Goal: Task Accomplishment & Management: Use online tool/utility

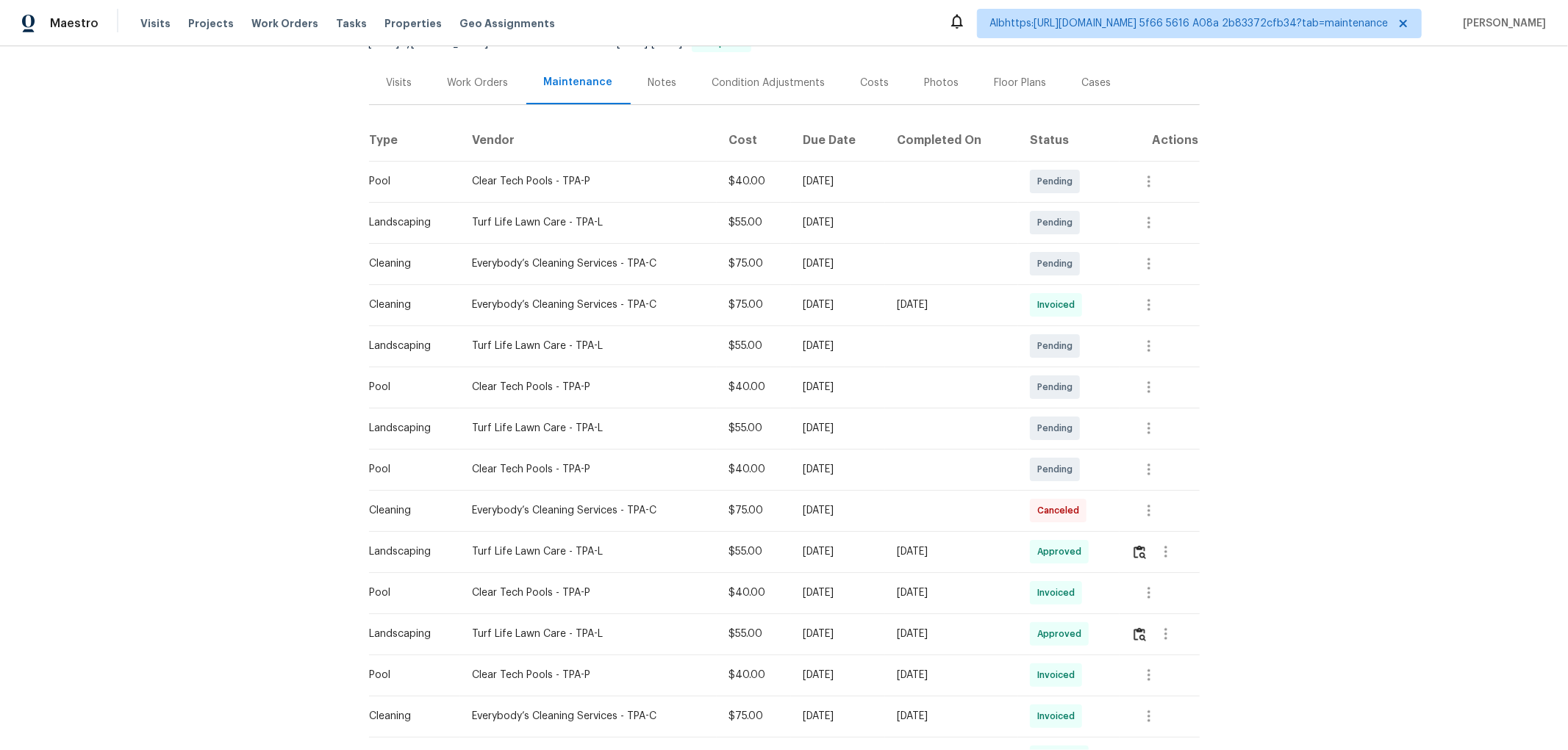
scroll to position [163, 0]
drag, startPoint x: 982, startPoint y: 314, endPoint x: 772, endPoint y: 302, distance: 210.3
click at [903, 314] on td "[DATE]" at bounding box center [951, 303] width 133 height 41
click at [1142, 299] on icon "button" at bounding box center [1148, 303] width 18 height 18
click at [1167, 339] on li "View details" at bounding box center [1181, 328] width 103 height 24
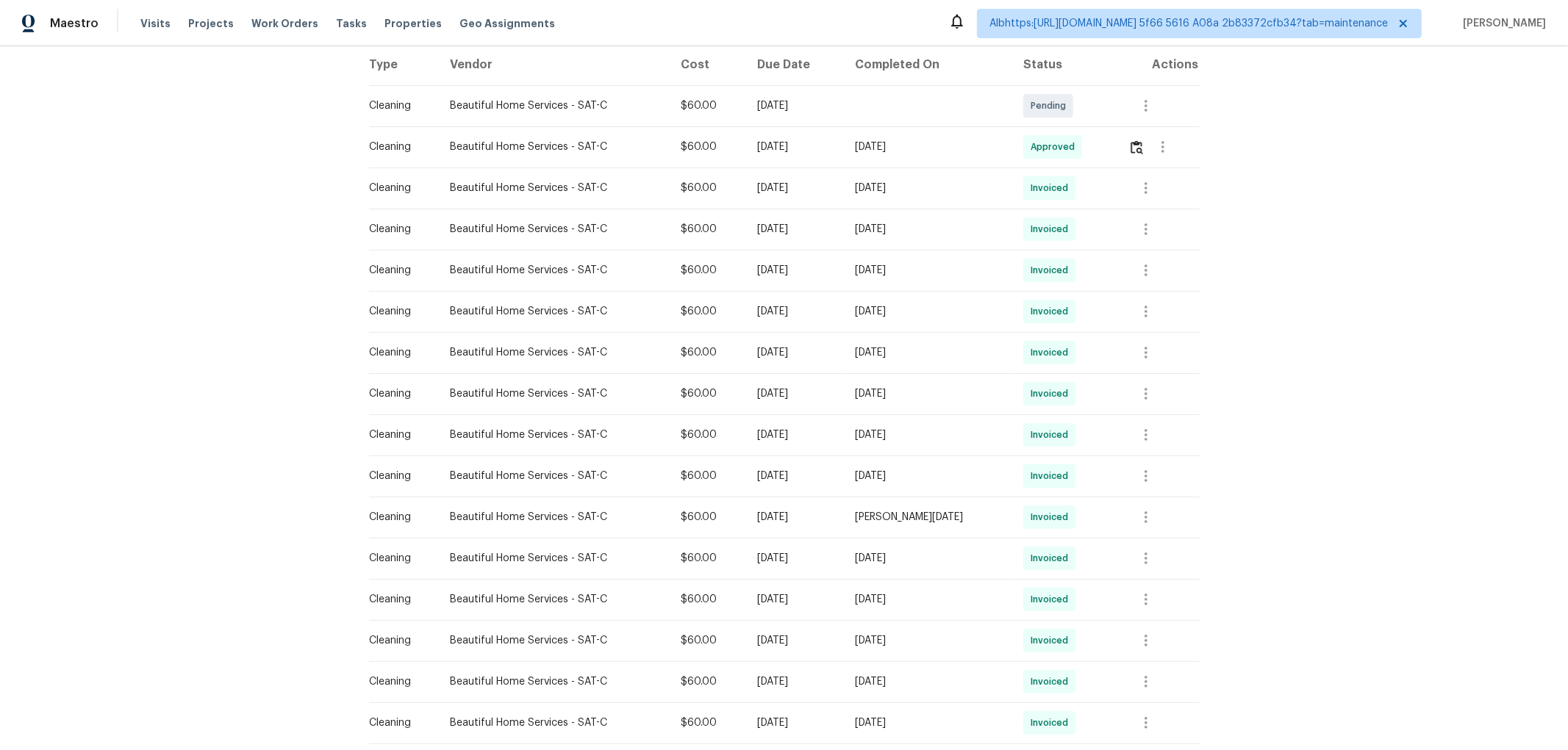
scroll to position [245, 0]
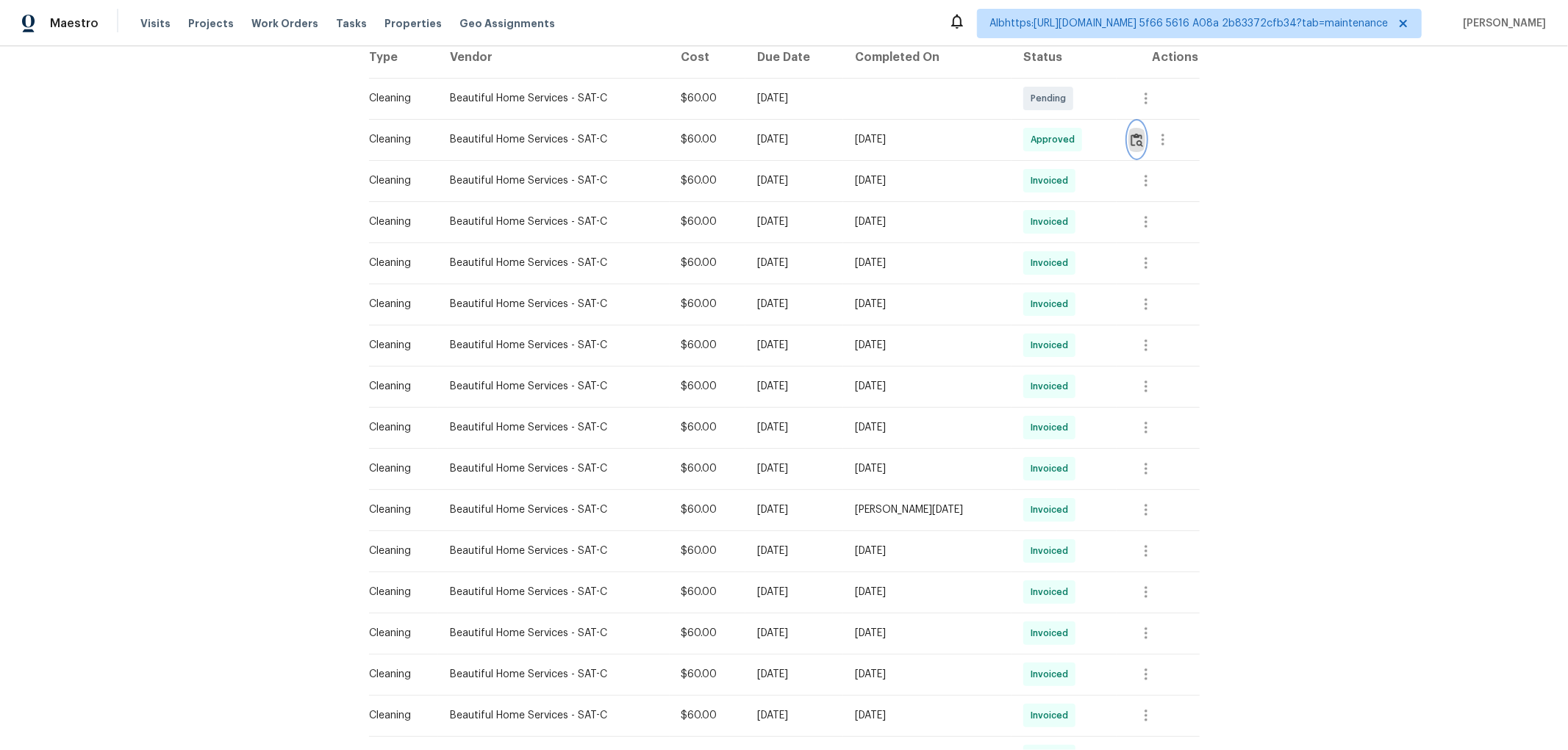
click at [1132, 143] on img "button" at bounding box center [1136, 139] width 12 height 14
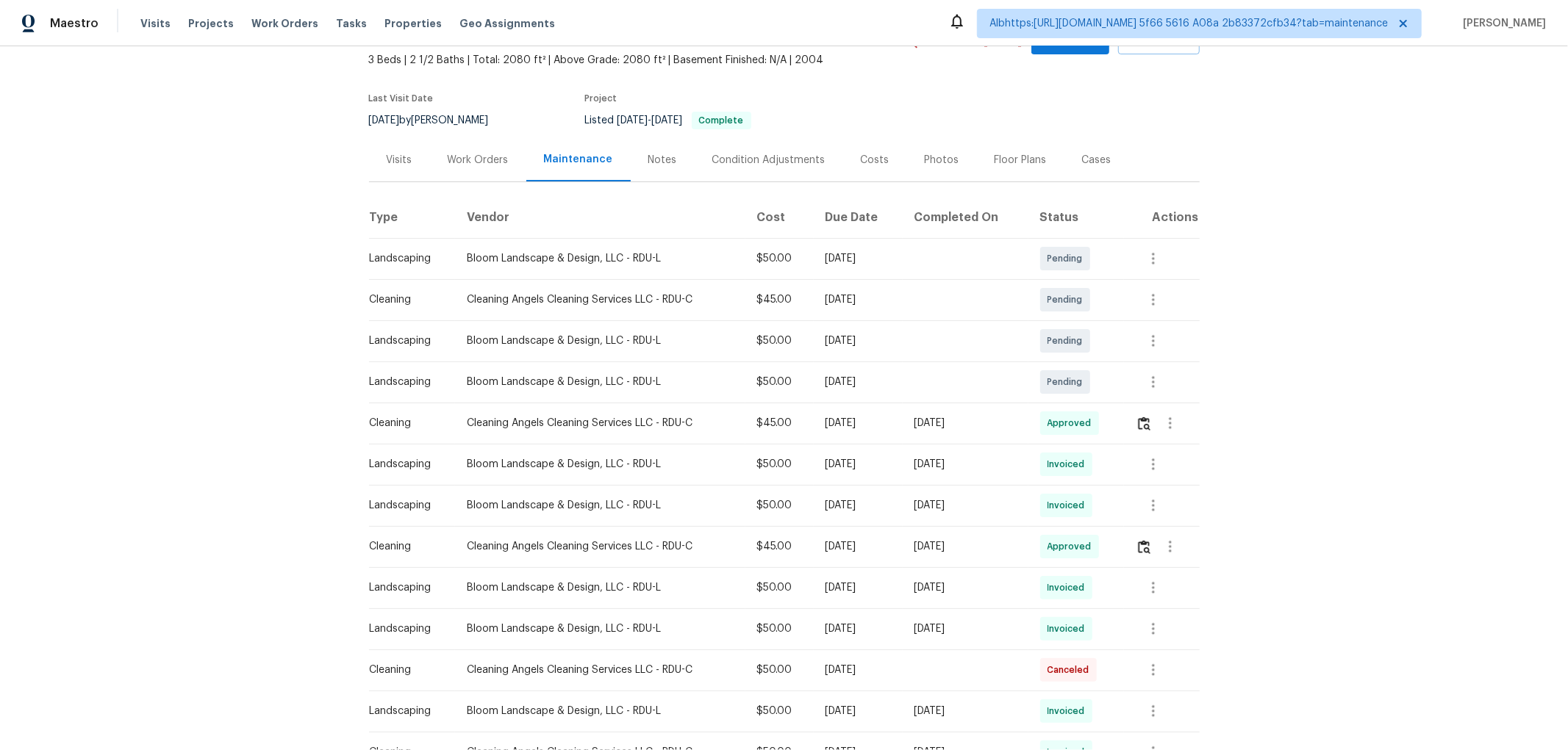
scroll to position [163, 0]
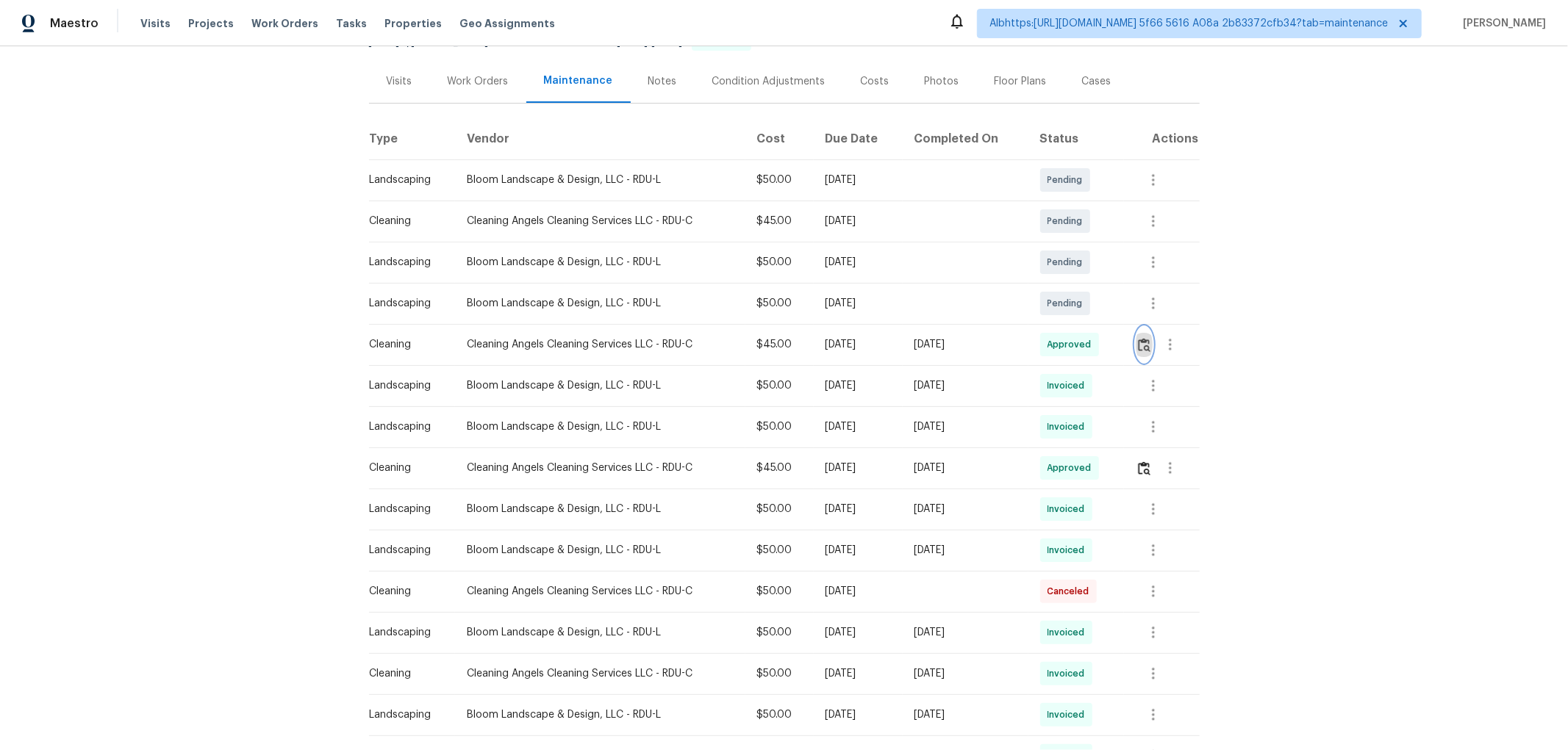
click at [1138, 341] on img "button" at bounding box center [1143, 344] width 12 height 14
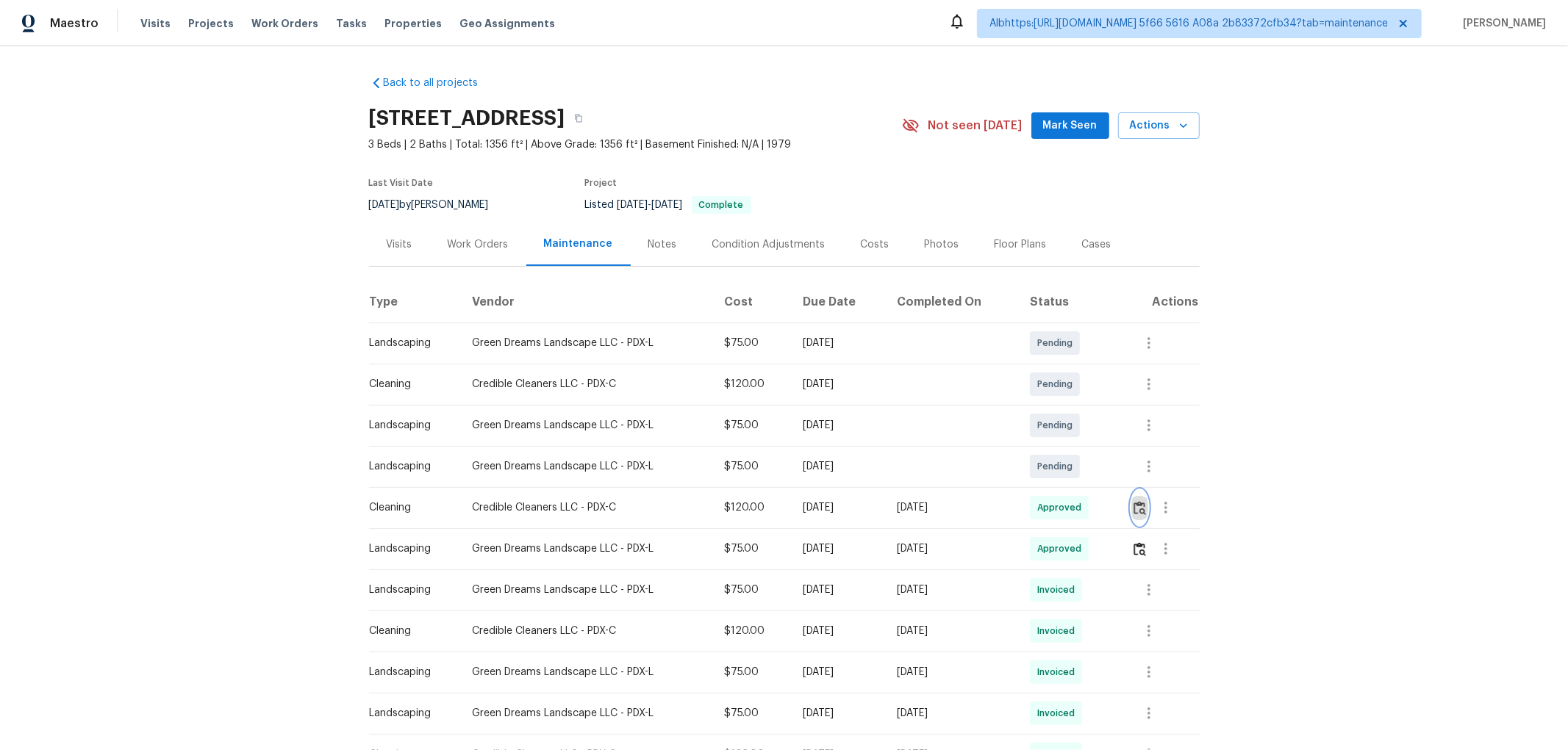
click at [1133, 504] on img "button" at bounding box center [1139, 508] width 12 height 14
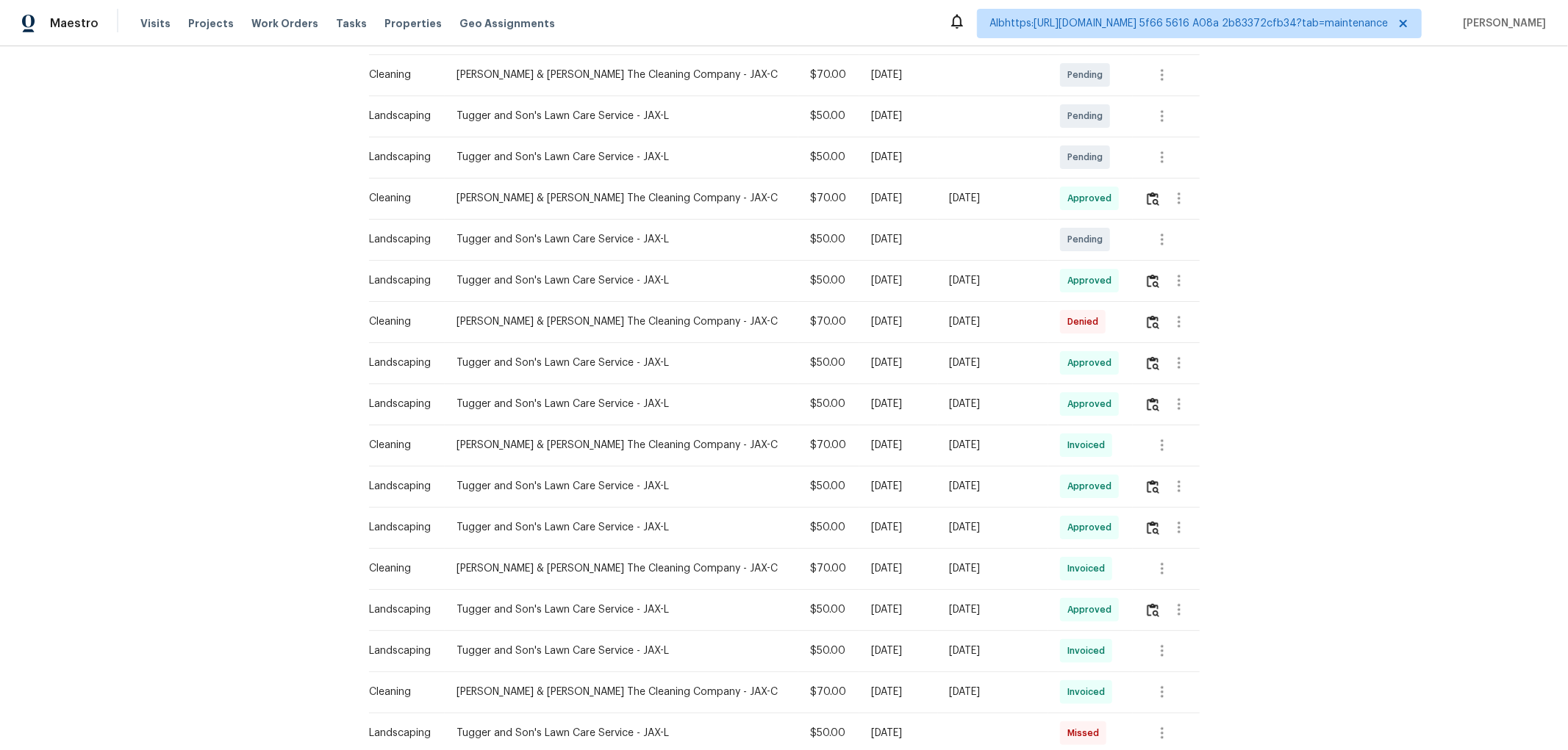
scroll to position [326, 0]
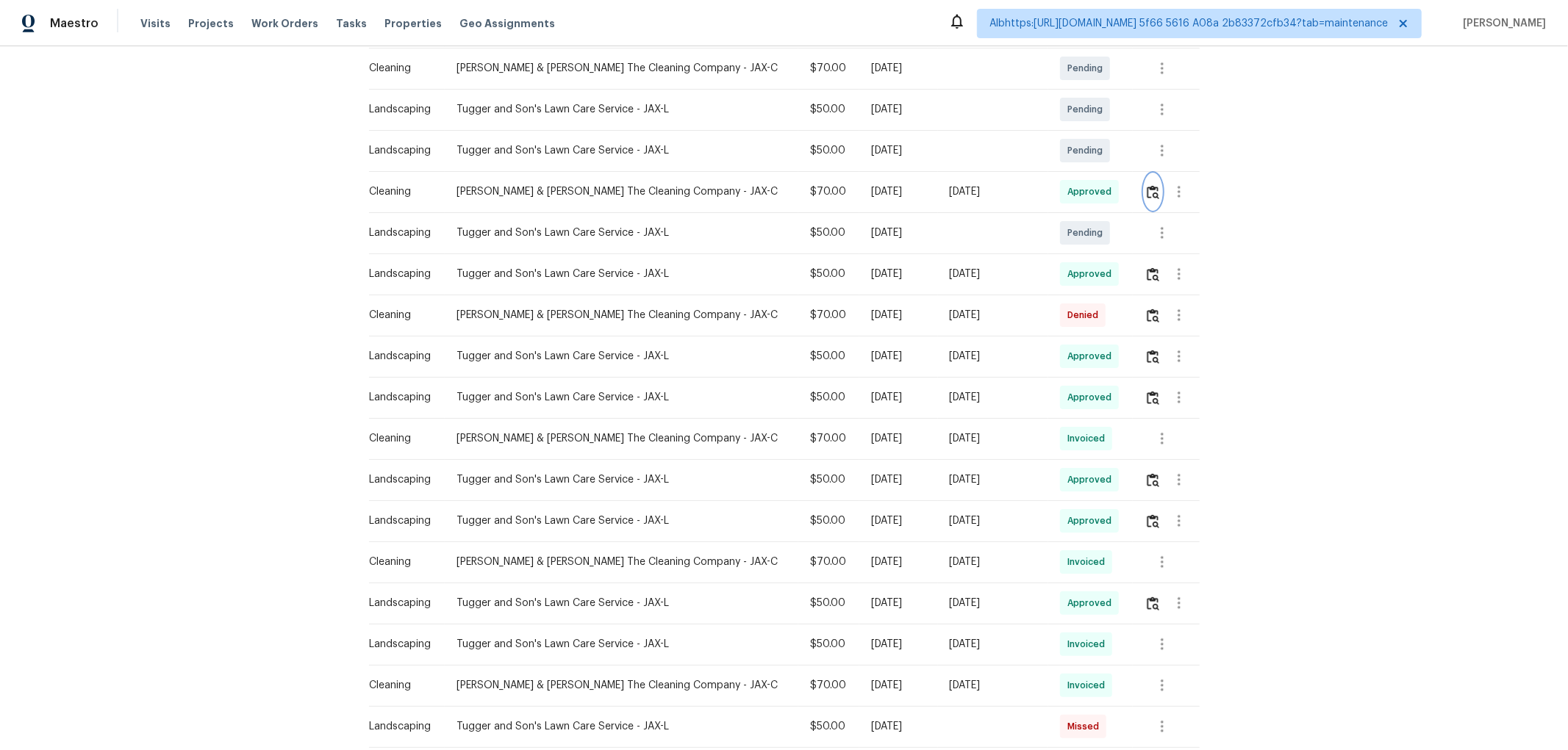
click at [1146, 185] on img "button" at bounding box center [1152, 192] width 12 height 14
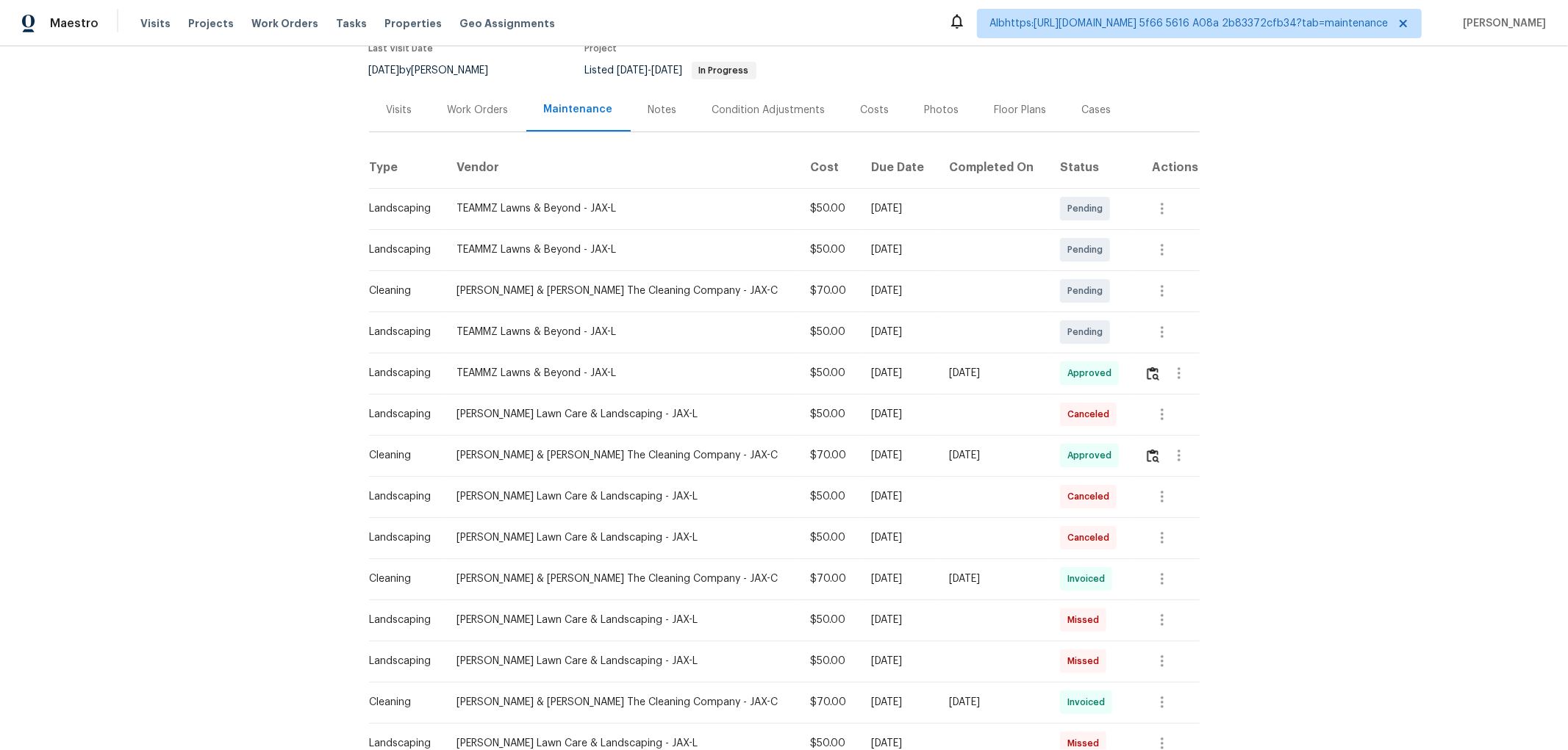
scroll to position [326, 0]
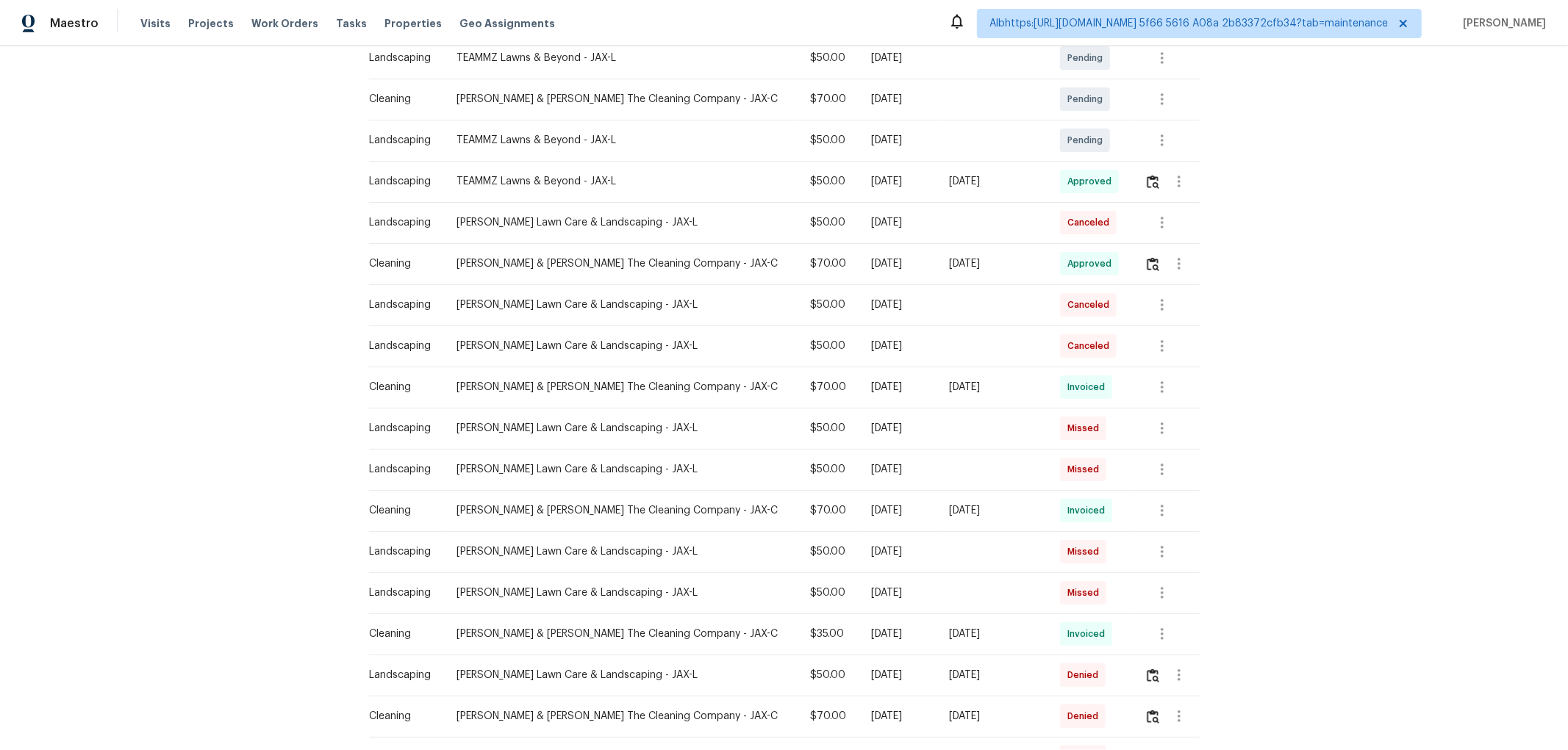
drag, startPoint x: 1044, startPoint y: 187, endPoint x: 894, endPoint y: 184, distance: 150.0
click at [870, 184] on tr "Landscaping TEAMMZ Lawns & Beyond - JAX-L $50.00 Mon, Sep 29 2025 Thu, Oct 02 2…" at bounding box center [784, 181] width 831 height 41
drag, startPoint x: 997, startPoint y: 270, endPoint x: 934, endPoint y: 274, distance: 63.1
click at [942, 273] on td "[DATE]" at bounding box center [993, 264] width 111 height 41
click at [1150, 267] on img "button" at bounding box center [1152, 264] width 12 height 14
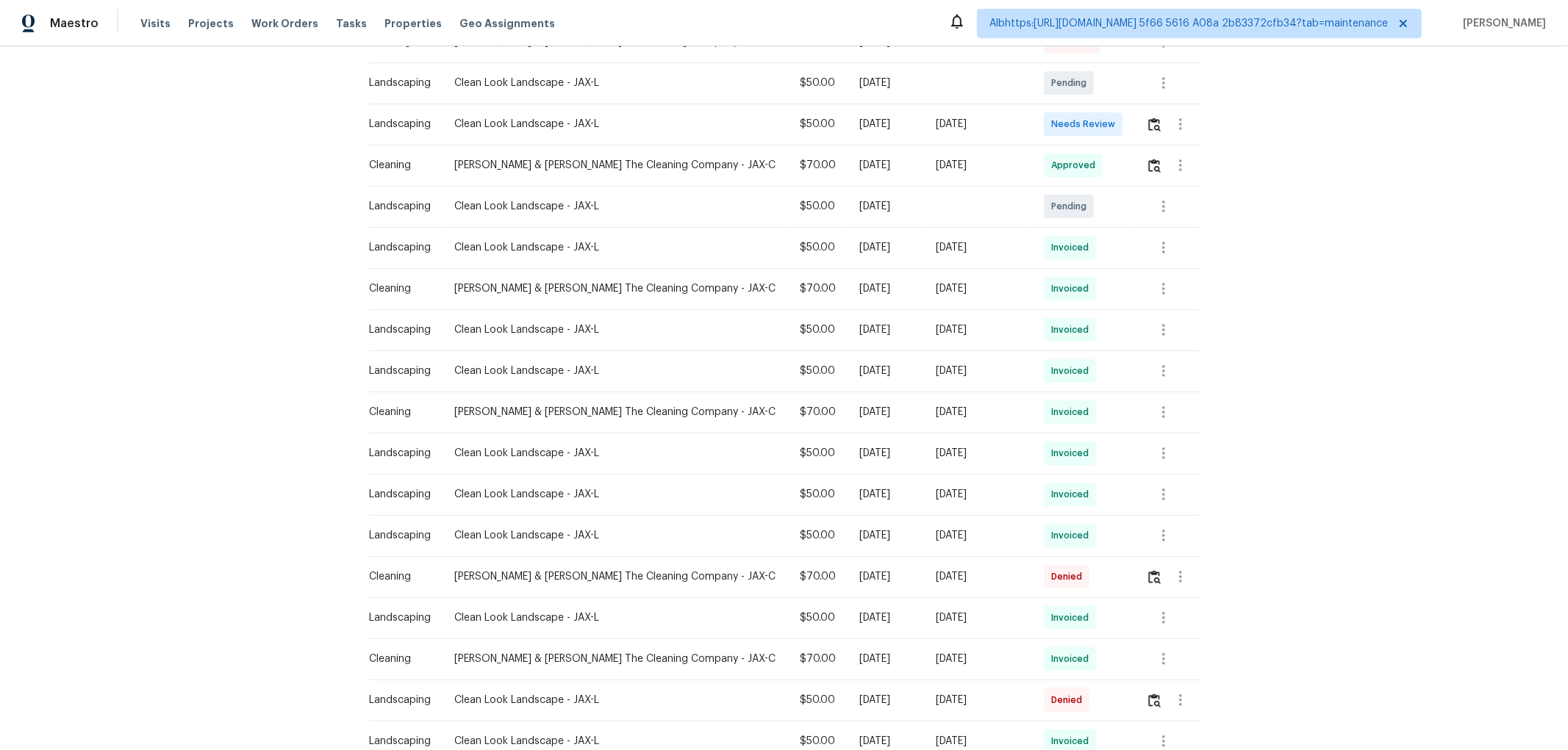
scroll to position [245, 0]
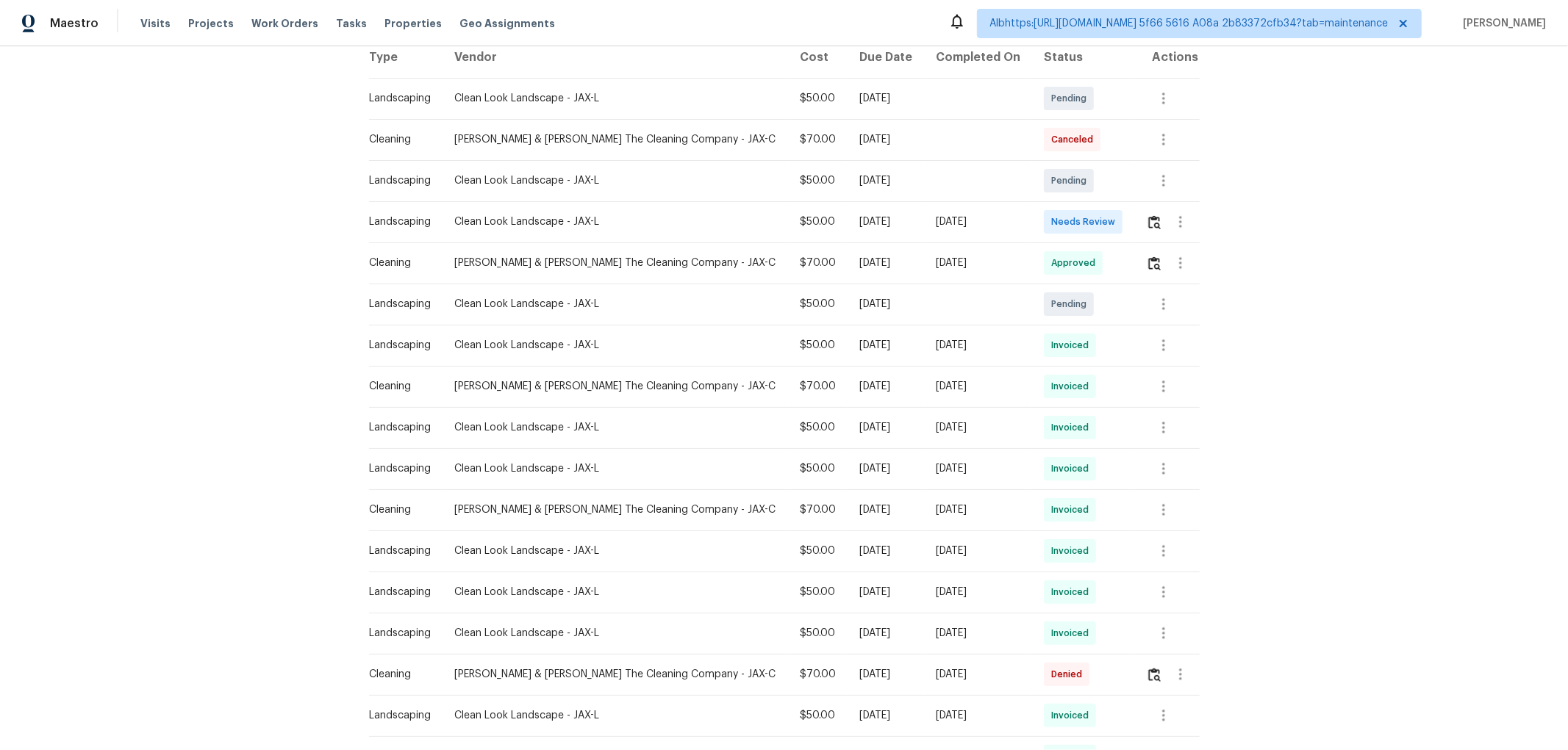
drag, startPoint x: 838, startPoint y: 245, endPoint x: 632, endPoint y: 243, distance: 206.0
click at [635, 242] on tr "Cleaning Montalvo & Sangalang The Cleaning Company - JAX-C $70.00 Mon, Sep 29 2…" at bounding box center [784, 263] width 831 height 41
click at [1125, 267] on td "Approved" at bounding box center [1082, 263] width 102 height 41
click at [1163, 266] on button "button" at bounding box center [1181, 263] width 36 height 36
click at [1140, 265] on div at bounding box center [784, 375] width 1568 height 750
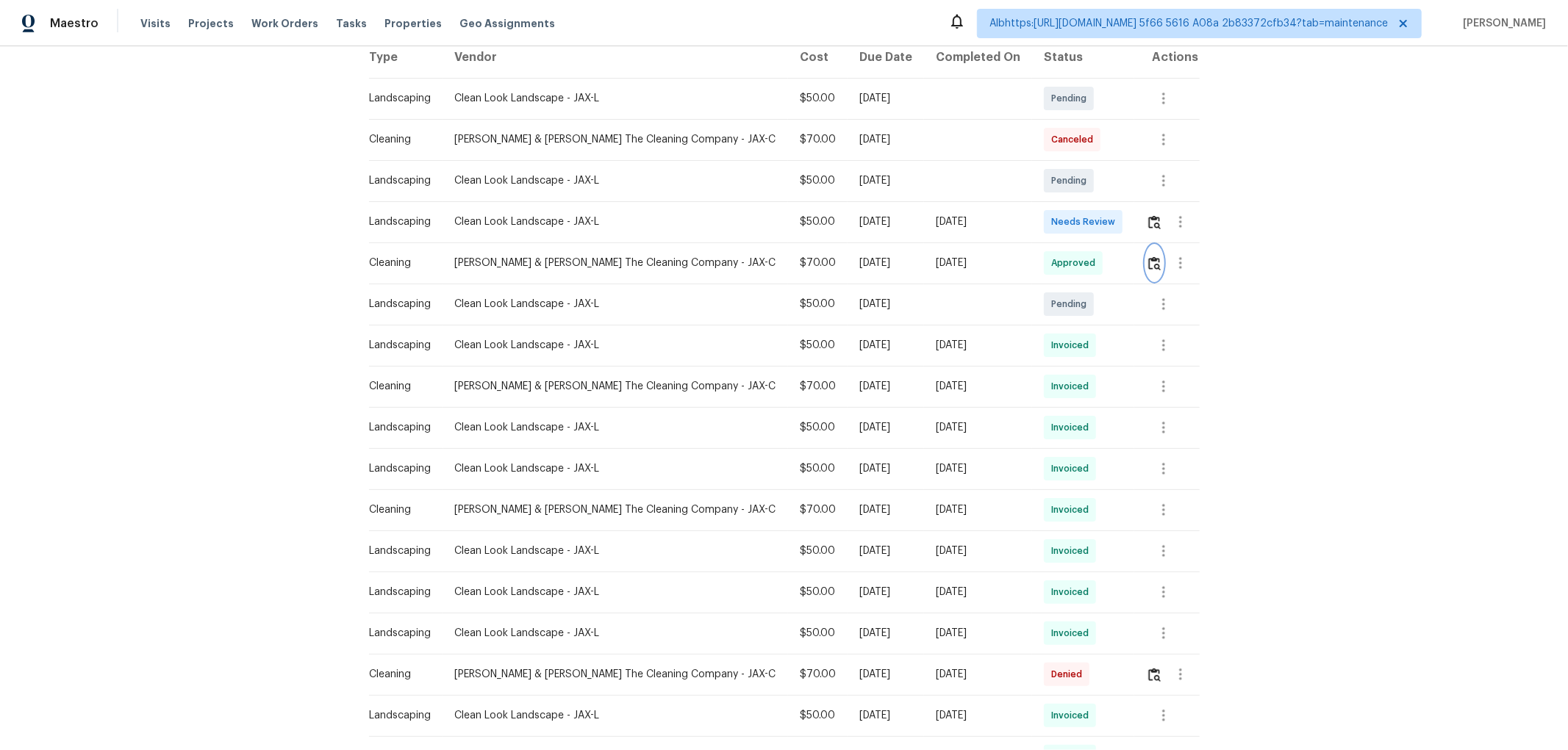
click at [1148, 266] on img "button" at bounding box center [1154, 263] width 12 height 14
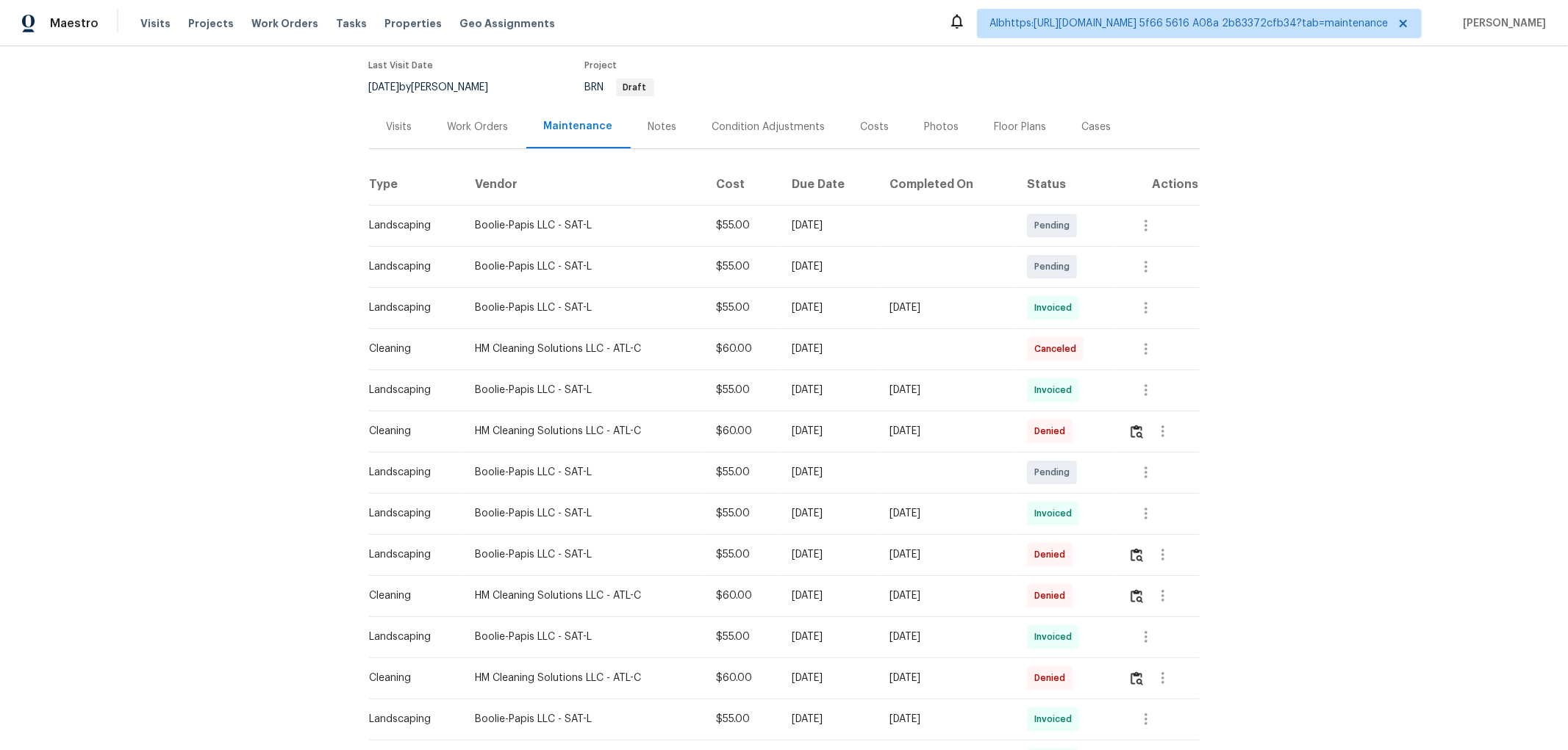
scroll to position [326, 0]
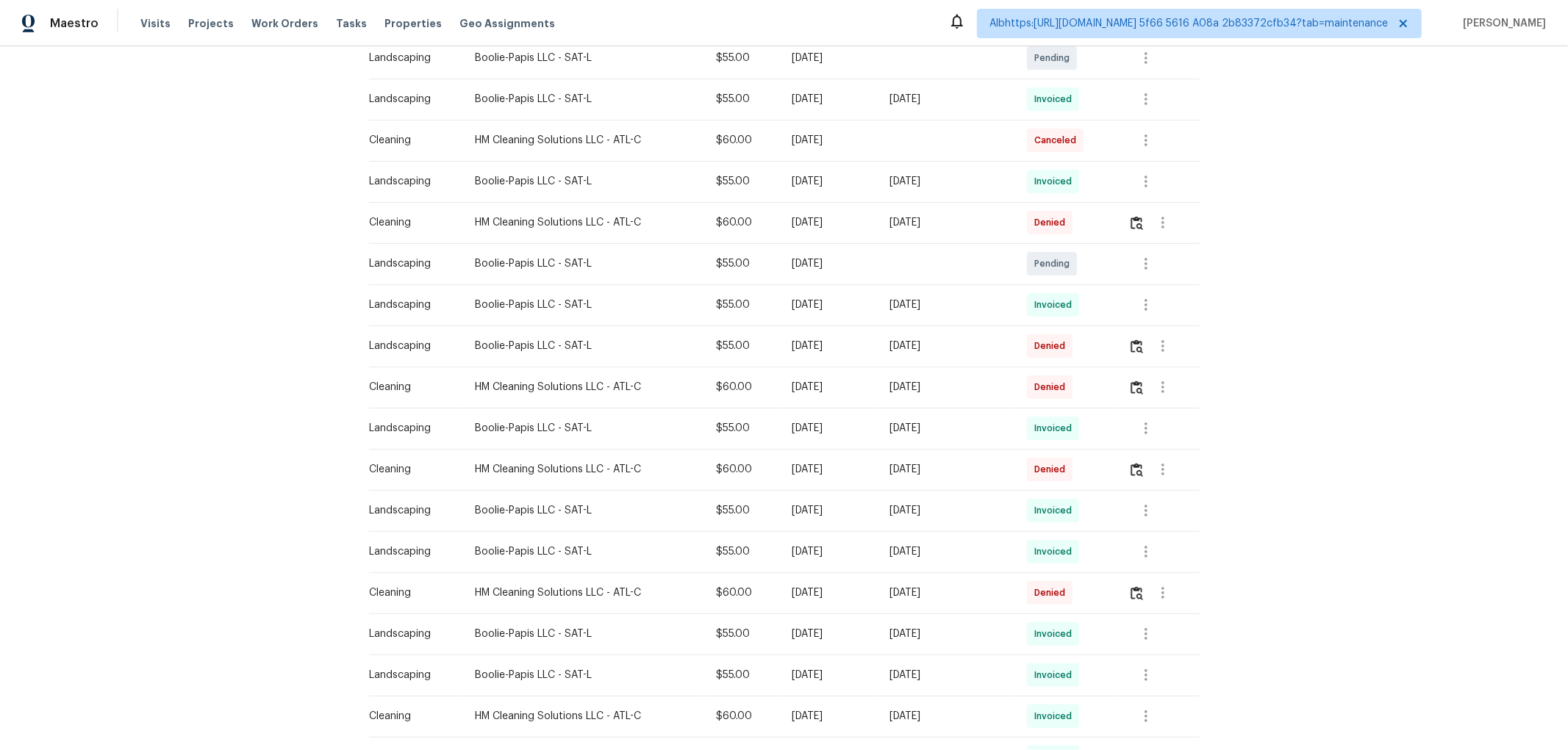
drag, startPoint x: 930, startPoint y: 233, endPoint x: 739, endPoint y: 214, distance: 191.9
click at [791, 215] on tr "Cleaning HM Cleaning Solutions LLC - ATL-C $60.00 Mon, Sep 22 2025 Mon, Sep 29 …" at bounding box center [784, 223] width 831 height 41
click at [947, 172] on td "Fri, Sep 26 2025" at bounding box center [946, 181] width 138 height 41
click at [1140, 91] on icon "button" at bounding box center [1145, 99] width 18 height 18
click at [1143, 125] on li "View details" at bounding box center [1179, 123] width 103 height 24
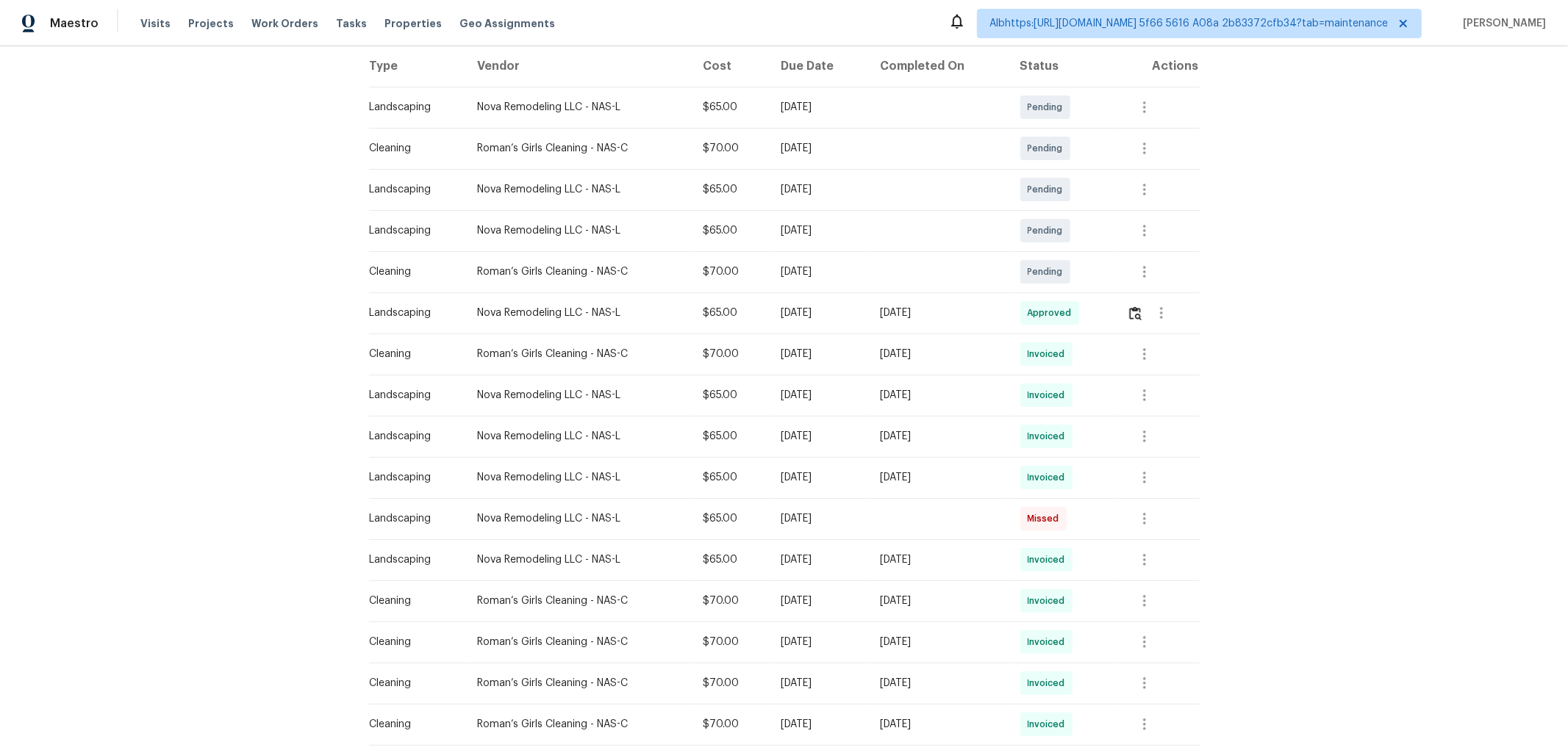
scroll to position [245, 0]
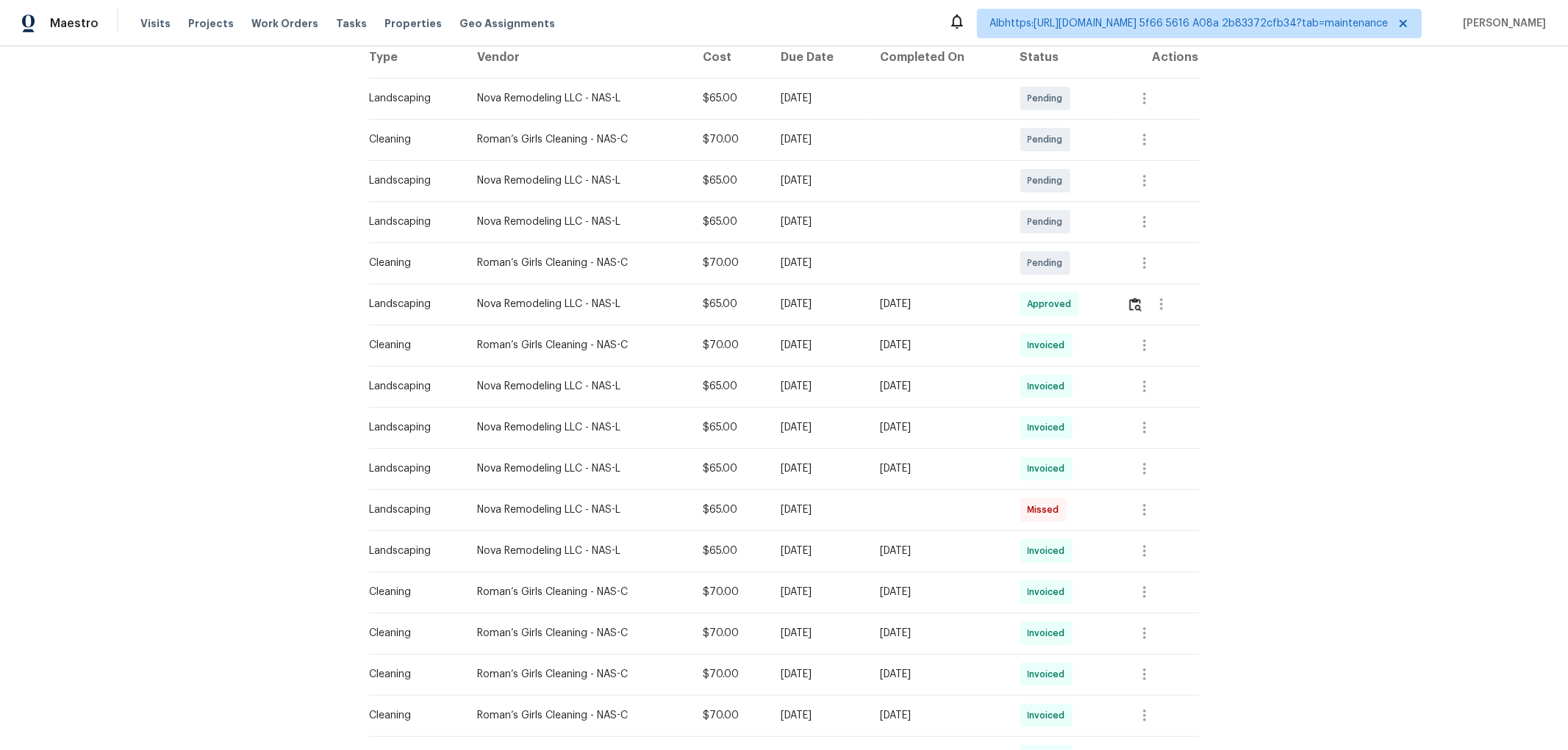
drag, startPoint x: 971, startPoint y: 299, endPoint x: 756, endPoint y: 330, distance: 217.2
click at [746, 334] on tbody "Landscaping Nova Remodeling LLC - NAS-L $65.00 Mon, Oct 20 2025 Pending Cleanin…" at bounding box center [784, 592] width 831 height 1029
click at [1136, 307] on img "button" at bounding box center [1135, 304] width 12 height 14
